Goal: Information Seeking & Learning: Learn about a topic

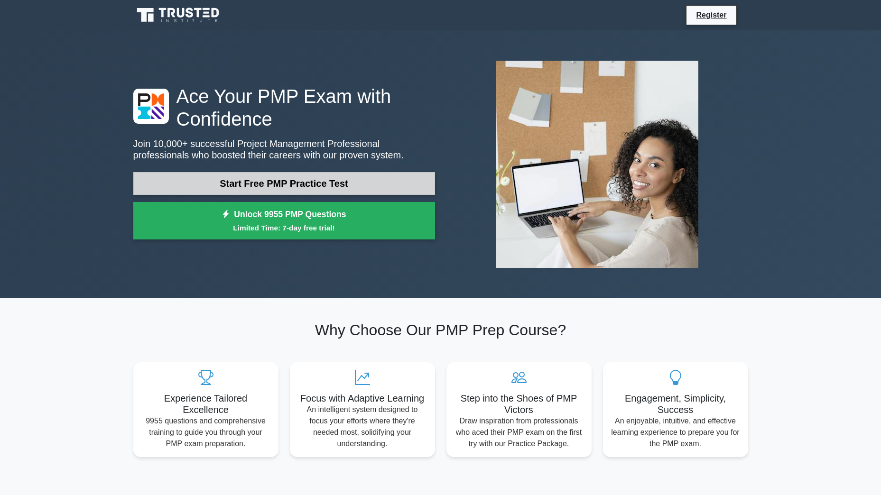
click at [315, 187] on link "Start Free PMP Practice Test" at bounding box center [284, 183] width 302 height 23
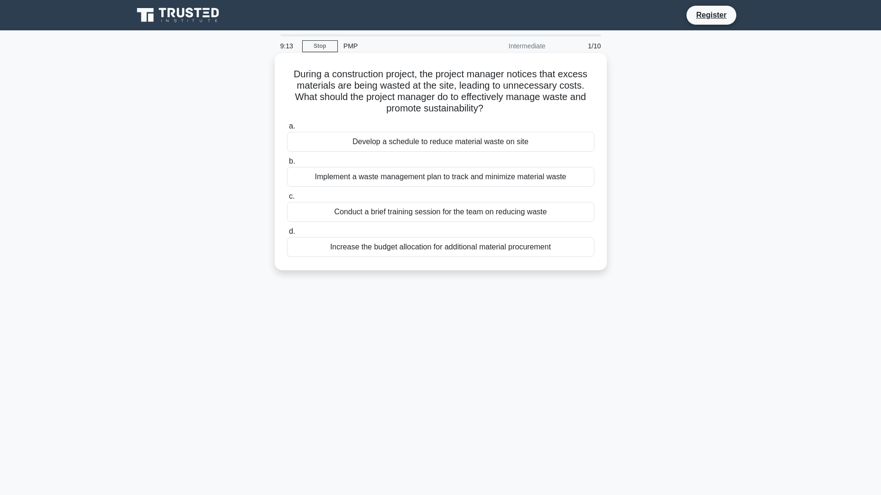
click at [478, 213] on div "Conduct a brief training session for the team on reducing waste" at bounding box center [440, 212] width 307 height 20
click at [287, 200] on input "c. Conduct a brief training session for the team on reducing waste" at bounding box center [287, 196] width 0 height 6
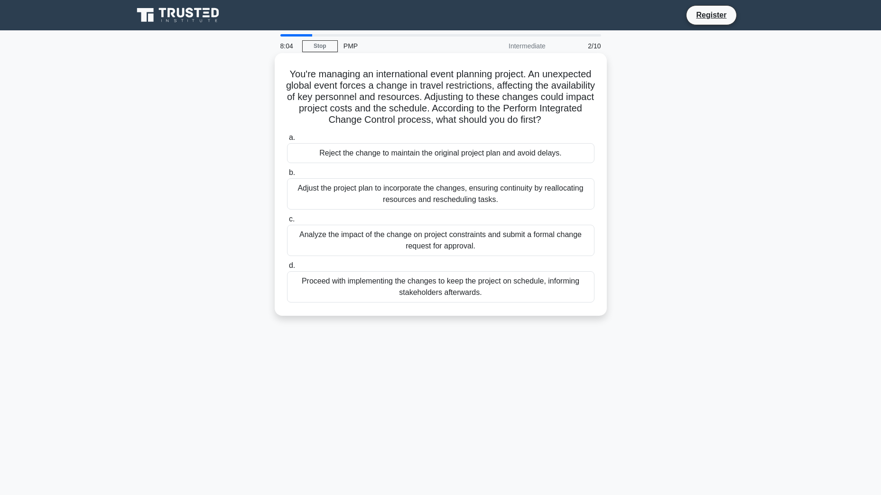
click at [428, 256] on div "Analyze the impact of the change on project constraints and submit a formal cha…" at bounding box center [440, 240] width 307 height 31
click at [287, 222] on input "c. Analyze the impact of the change on project constraints and submit a formal …" at bounding box center [287, 219] width 0 height 6
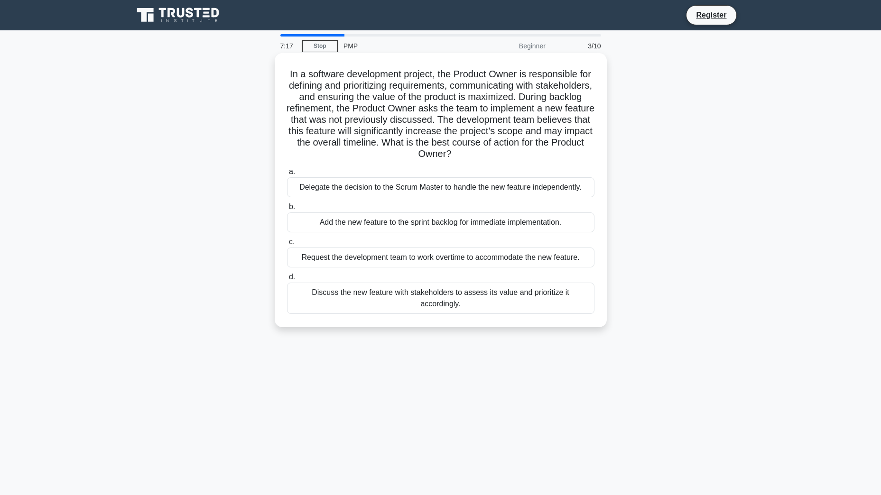
click at [500, 293] on div "Discuss the new feature with stakeholders to assess its value and prioritize it…" at bounding box center [440, 298] width 307 height 31
click at [287, 280] on input "d. Discuss the new feature with stakeholders to assess its value and prioritize…" at bounding box center [287, 277] width 0 height 6
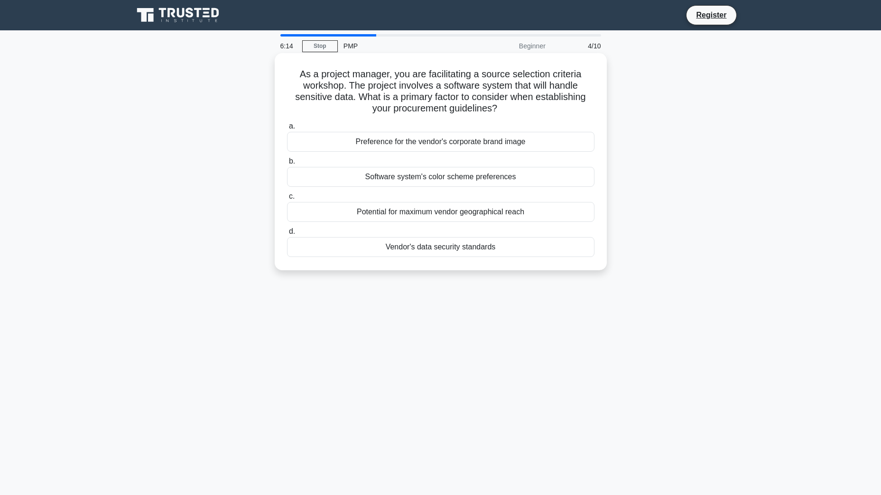
click at [432, 245] on div "Vendor's data security standards" at bounding box center [440, 247] width 307 height 20
click at [287, 235] on input "d. Vendor's data security standards" at bounding box center [287, 232] width 0 height 6
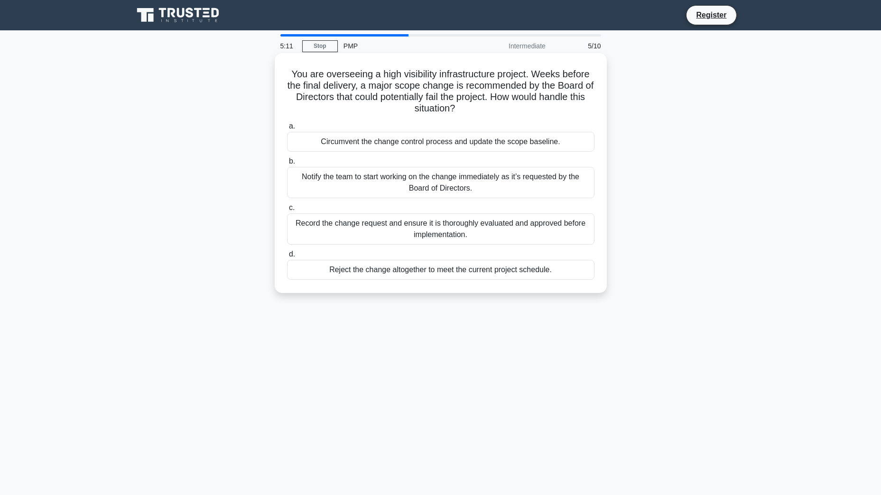
click at [502, 228] on div "Record the change request and ensure it is thoroughly evaluated and approved be…" at bounding box center [440, 228] width 307 height 31
click at [287, 211] on input "c. Record the change request and ensure it is thoroughly evaluated and approved…" at bounding box center [287, 208] width 0 height 6
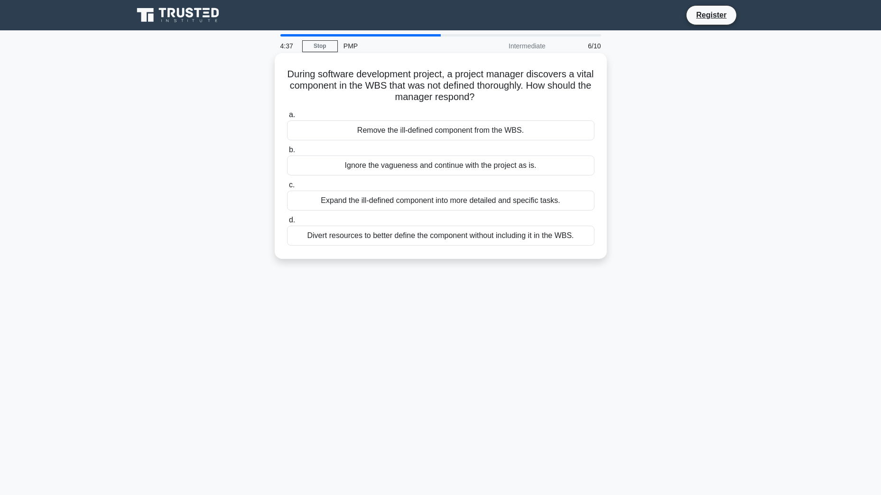
drag, startPoint x: 547, startPoint y: 202, endPoint x: 555, endPoint y: 202, distance: 7.6
click at [555, 202] on div "Expand the ill-defined component into more detailed and specific tasks." at bounding box center [440, 201] width 307 height 20
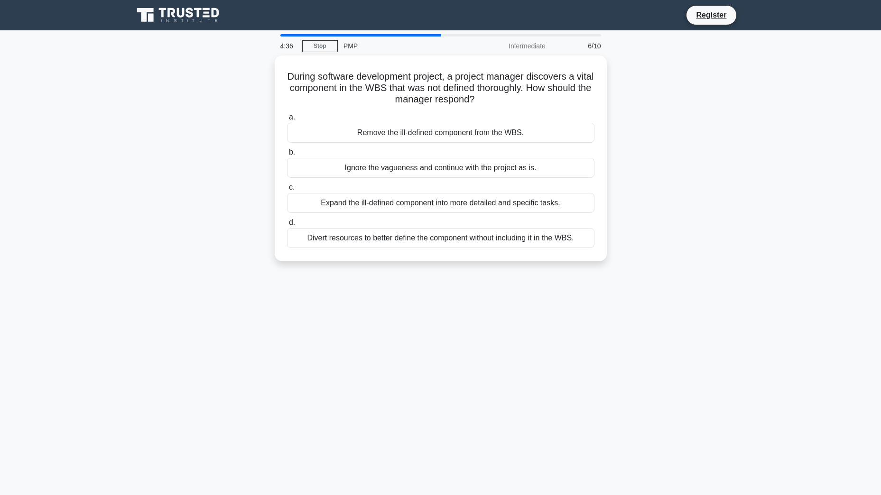
drag, startPoint x: 555, startPoint y: 202, endPoint x: 648, endPoint y: 200, distance: 93.5
click at [648, 200] on div "During software development project, a project manager discovers a vital compon…" at bounding box center [441, 163] width 626 height 217
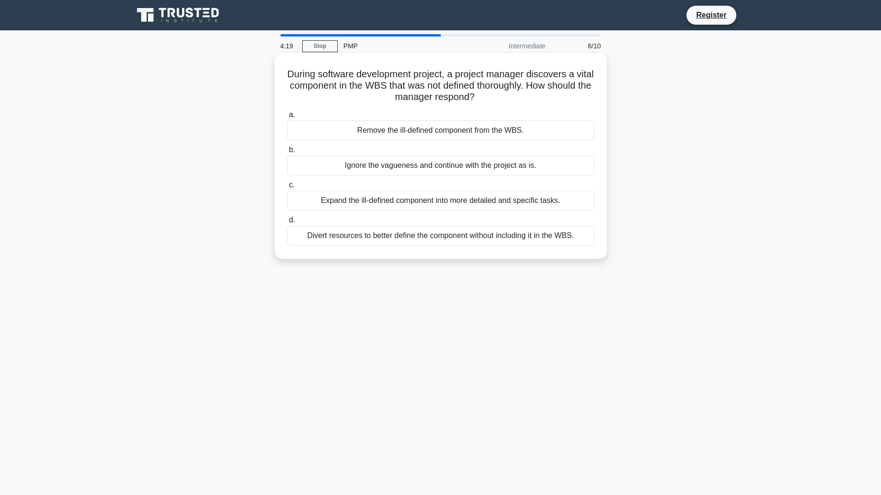
click at [372, 204] on div "Expand the ill-defined component into more detailed and specific tasks." at bounding box center [440, 201] width 307 height 20
click at [287, 188] on input "c. Expand the ill-defined component into more detailed and specific tasks." at bounding box center [287, 185] width 0 height 6
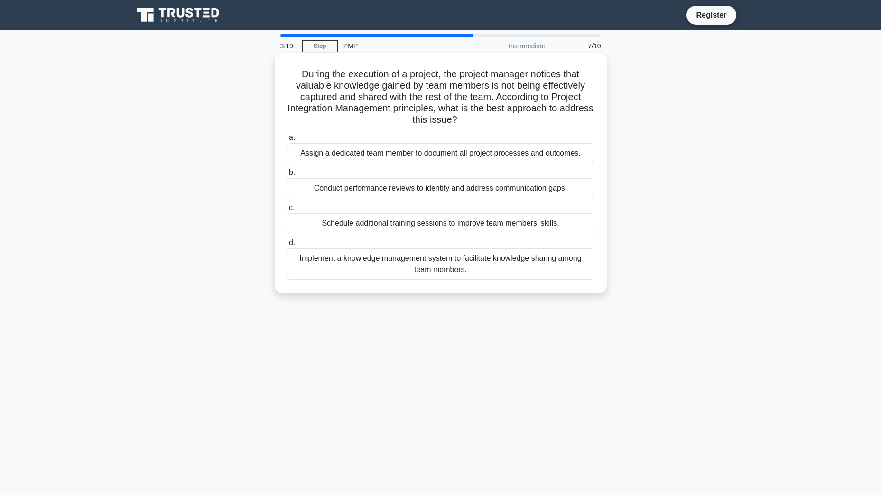
click at [431, 269] on div "Implement a knowledge management system to facilitate knowledge sharing among t…" at bounding box center [440, 263] width 307 height 31
click at [287, 246] on input "d. Implement a knowledge management system to facilitate knowledge sharing amon…" at bounding box center [287, 243] width 0 height 6
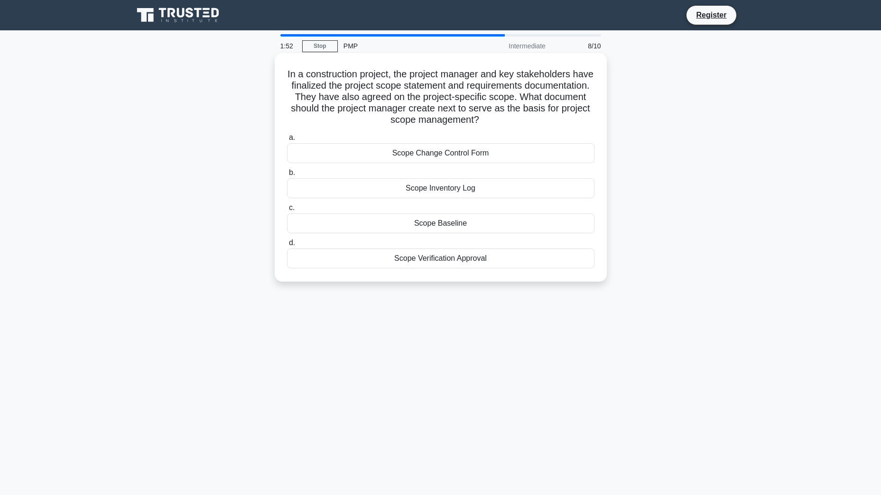
click at [420, 225] on div "Scope Baseline" at bounding box center [440, 223] width 307 height 20
click at [287, 211] on input "c. Scope Baseline" at bounding box center [287, 208] width 0 height 6
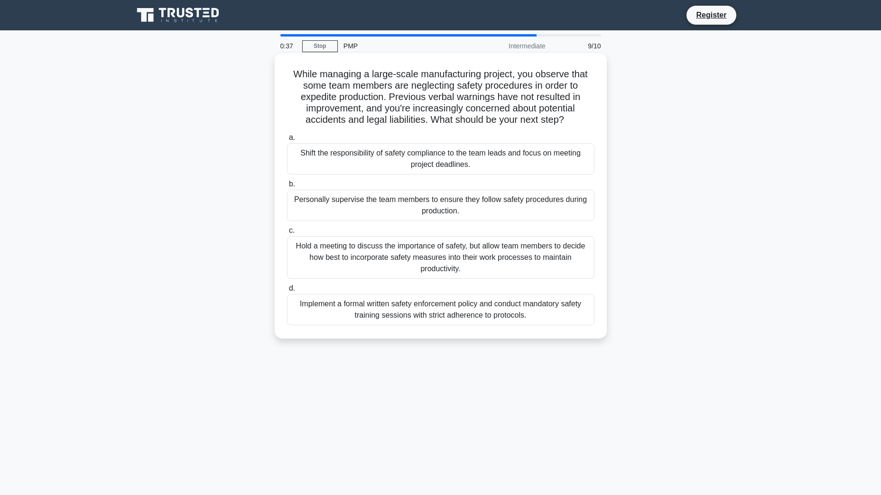
click at [364, 308] on div "Implement a formal written safety enforcement policy and conduct mandatory safe…" at bounding box center [440, 309] width 307 height 31
click at [287, 292] on input "d. Implement a formal written safety enforcement policy and conduct mandatory s…" at bounding box center [287, 288] width 0 height 6
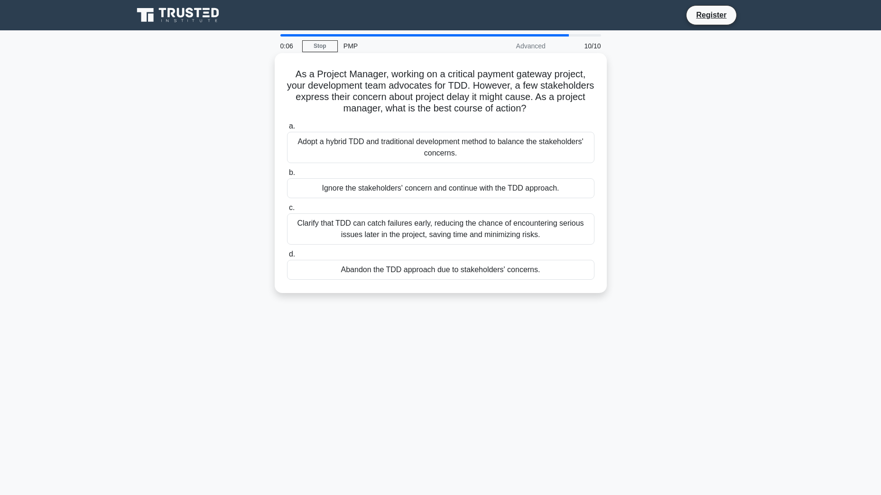
click at [460, 232] on div "Clarify that TDD can catch failures early, reducing the chance of encountering …" at bounding box center [440, 228] width 307 height 31
click at [287, 211] on input "c. Clarify that TDD can catch failures early, reducing the chance of encounteri…" at bounding box center [287, 208] width 0 height 6
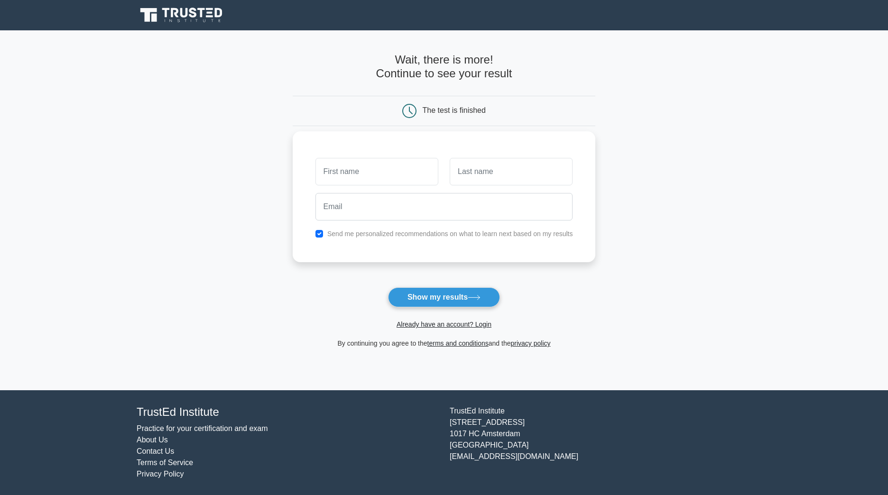
click at [357, 178] on input "text" at bounding box center [376, 172] width 123 height 28
type input "samuel"
click at [499, 169] on input "text" at bounding box center [511, 172] width 123 height 28
type input "laoye"
click at [375, 199] on input "email" at bounding box center [443, 207] width 257 height 28
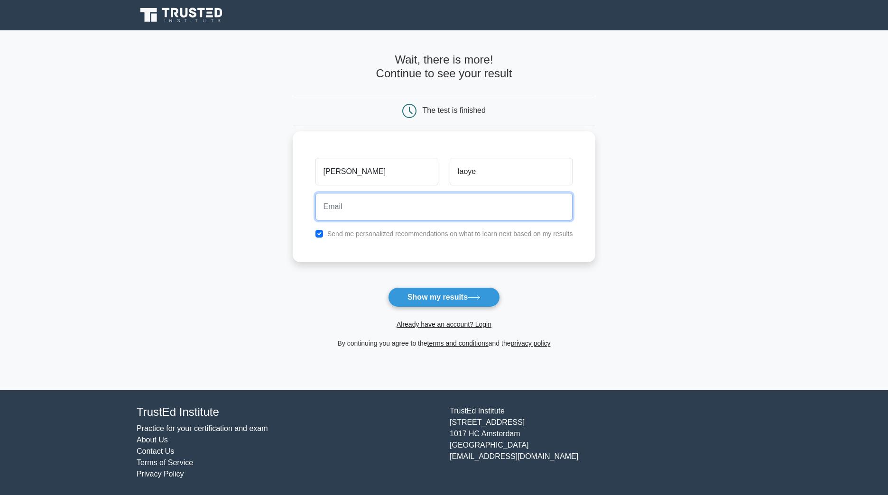
type input "bj_laoye@hotmail.com"
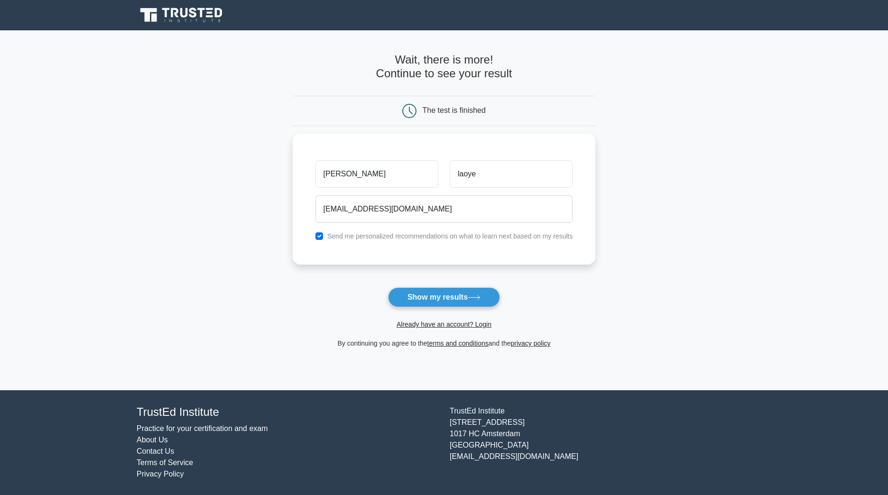
click at [433, 298] on button "Show my results" at bounding box center [444, 297] width 112 height 20
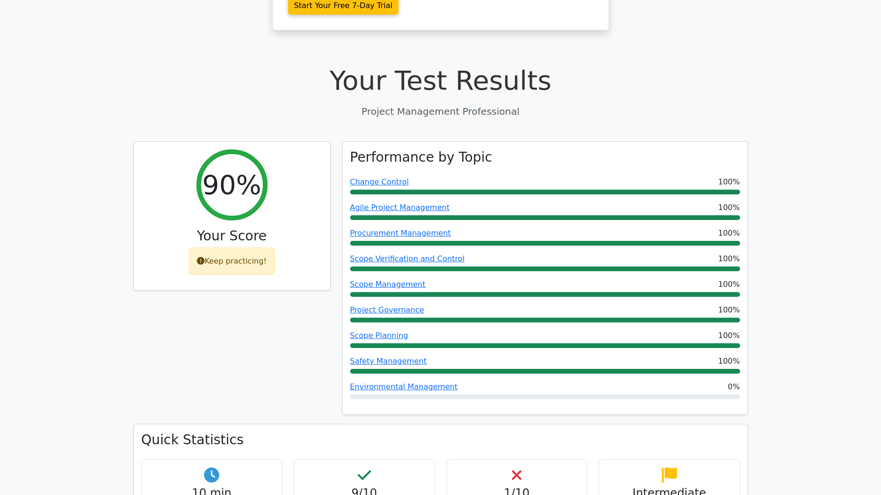
scroll to position [332, 0]
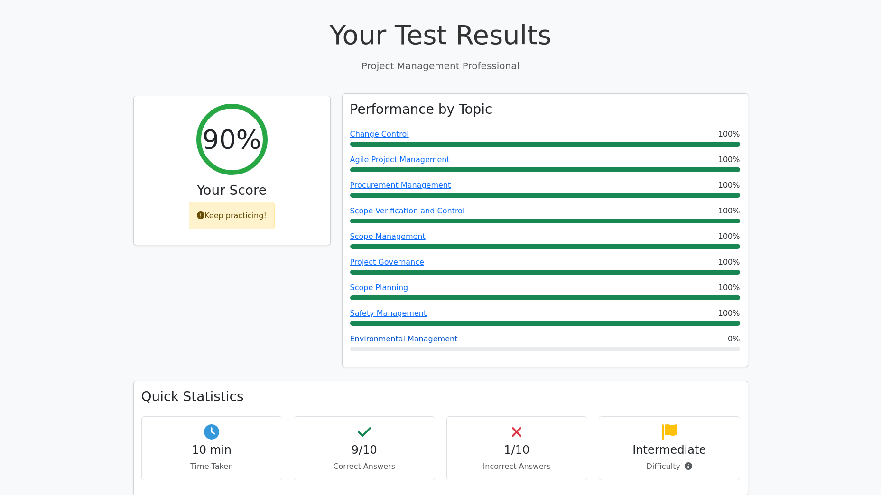
click at [411, 334] on link "Environmental Management" at bounding box center [404, 338] width 108 height 9
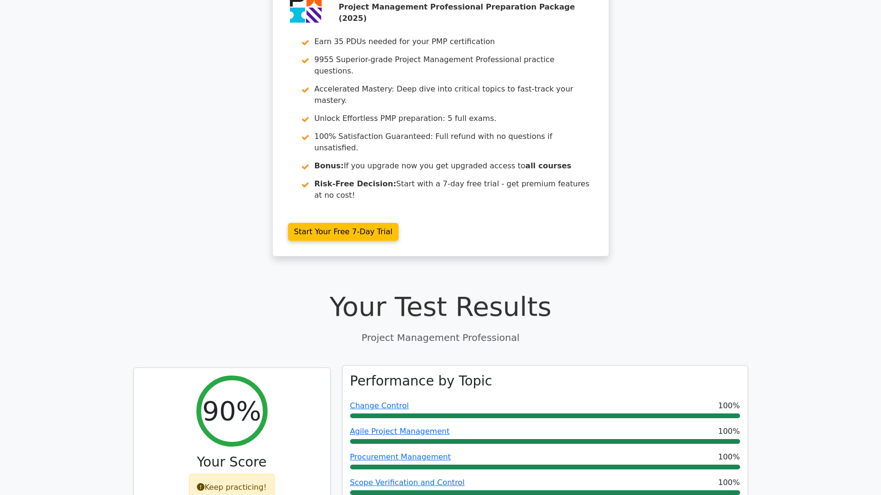
scroll to position [0, 0]
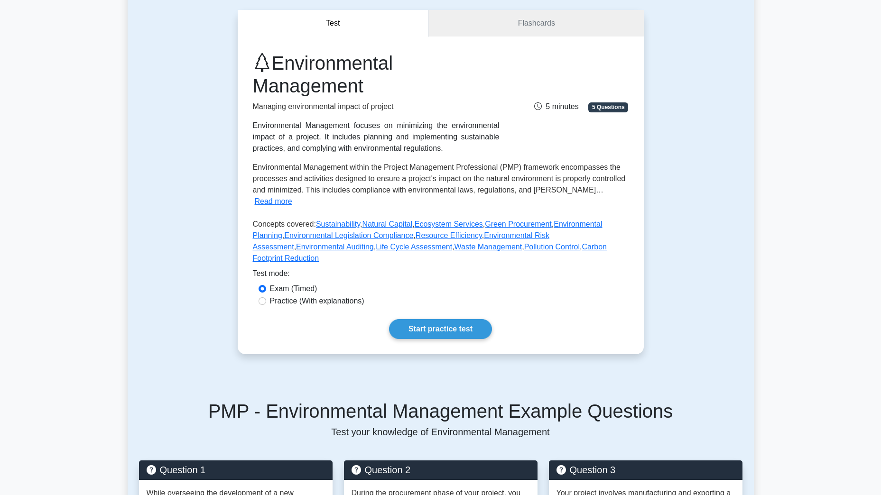
scroll to position [95, 0]
